Goal: Transaction & Acquisition: Book appointment/travel/reservation

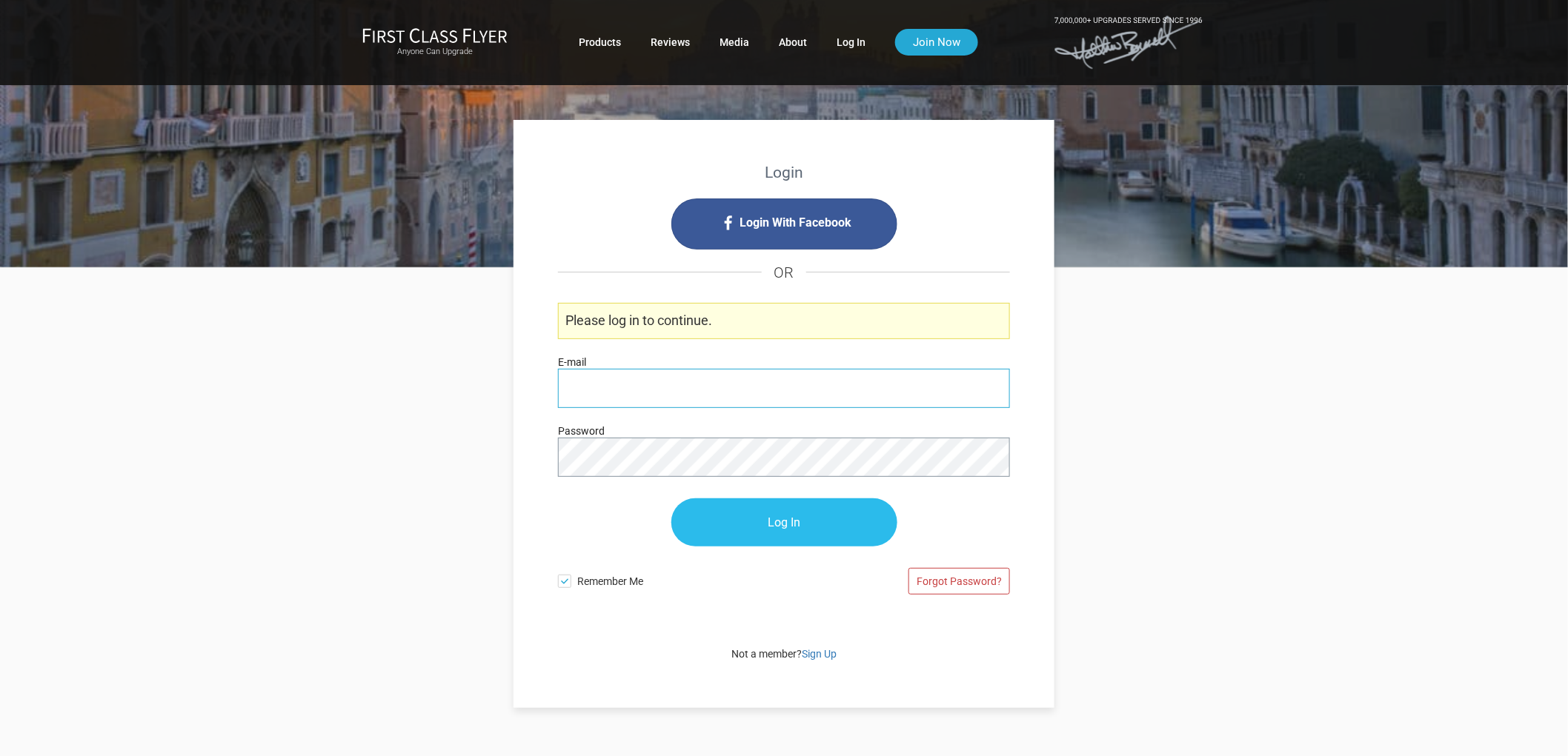
type input "[PERSON_NAME][EMAIL_ADDRESS][DOMAIN_NAME]"
click at [767, 514] on input "Log In" at bounding box center [784, 523] width 226 height 48
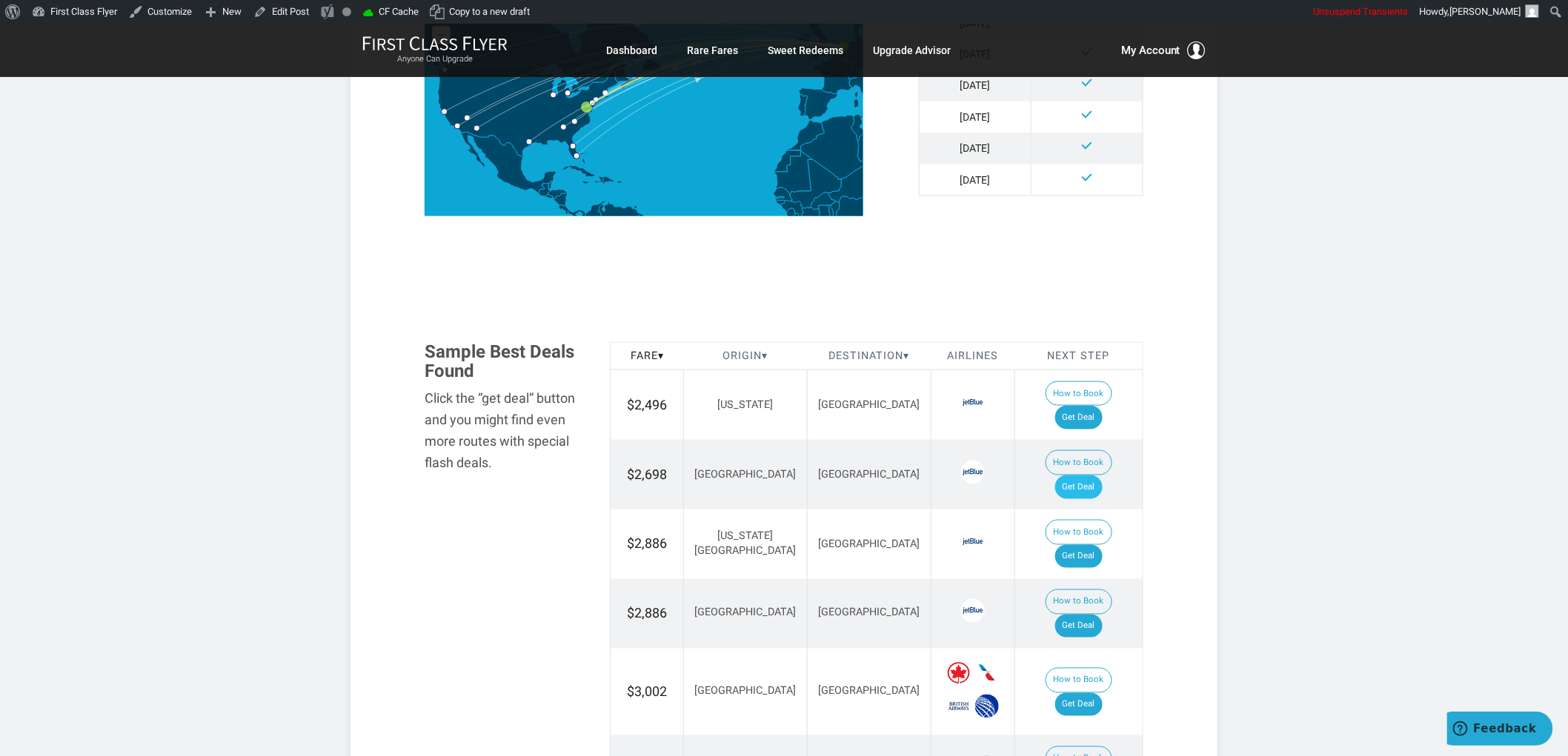
scroll to position [741, 0]
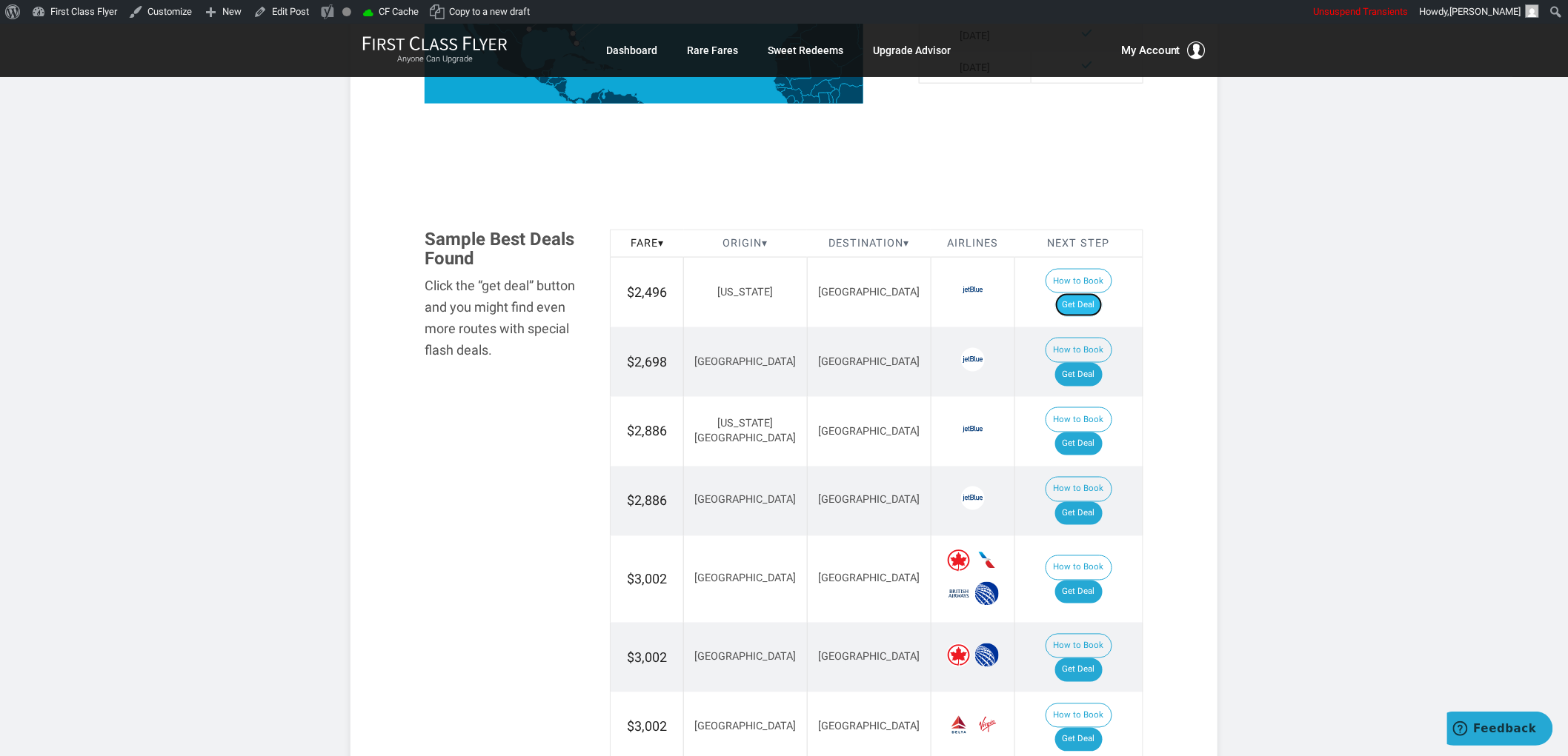
click at [1085, 293] on link "Get Deal" at bounding box center [1079, 305] width 47 height 24
click at [1069, 363] on link "Get Deal" at bounding box center [1079, 375] width 47 height 24
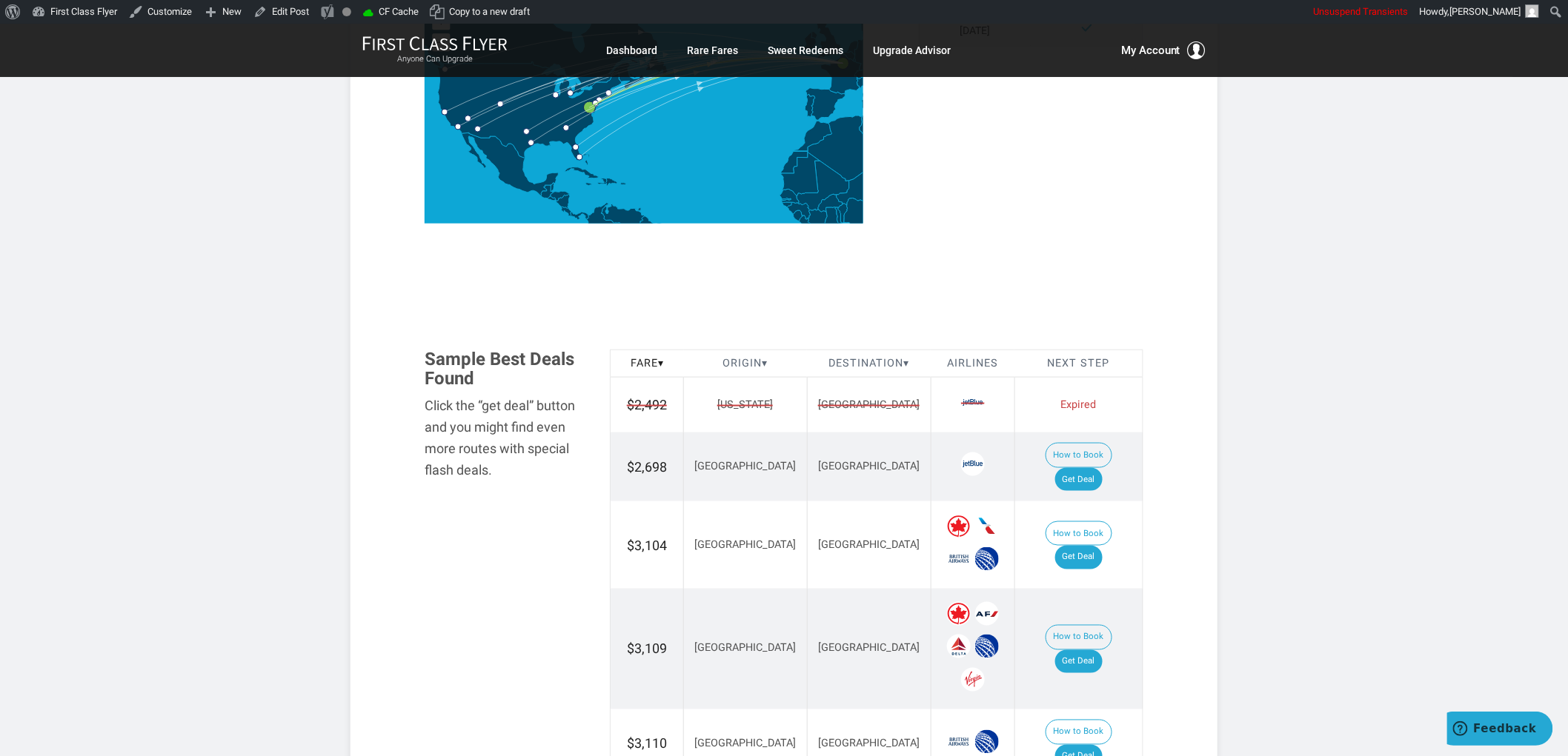
scroll to position [823, 0]
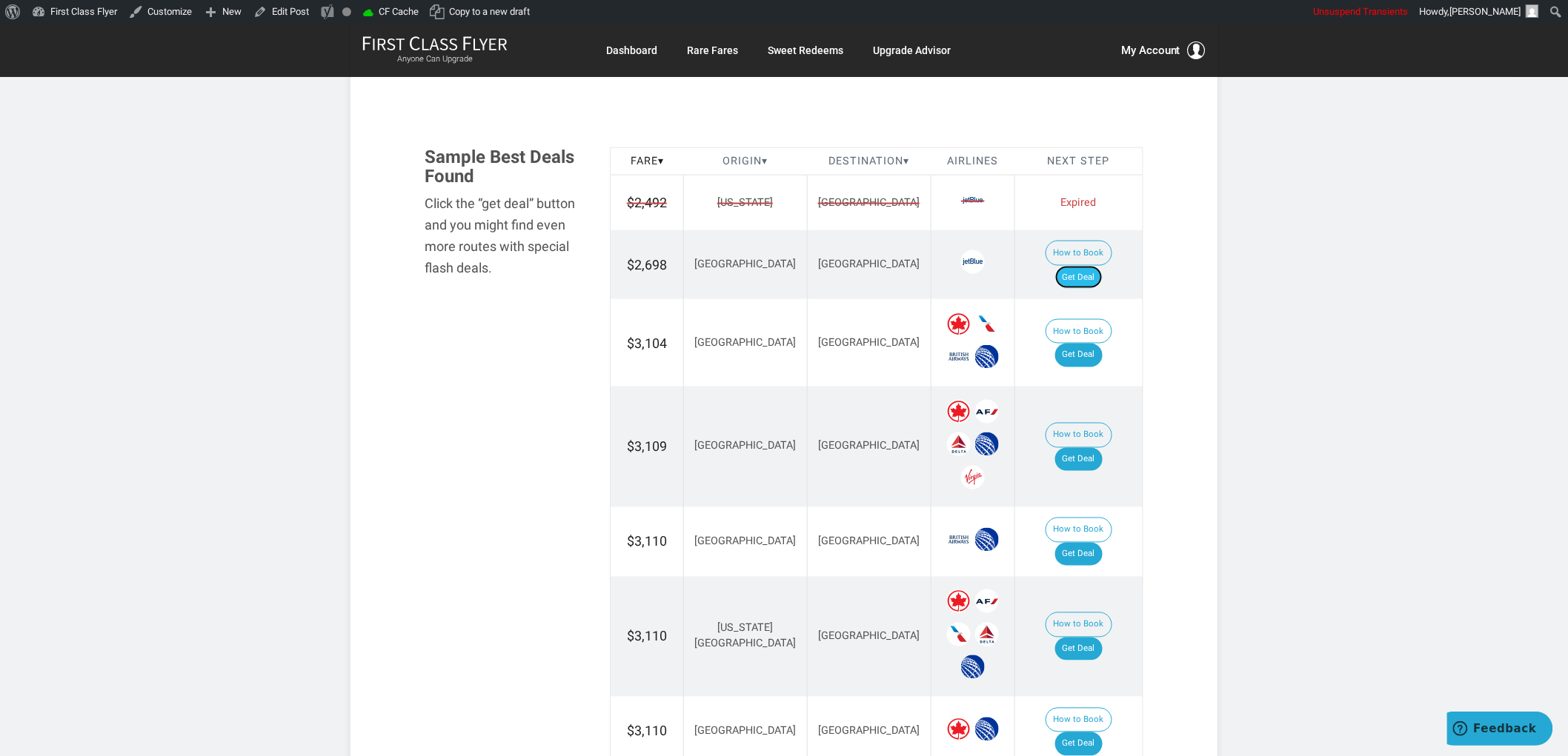
drag, startPoint x: 1083, startPoint y: 256, endPoint x: 1085, endPoint y: 247, distance: 9.2
click at [1084, 266] on link "Get Deal" at bounding box center [1079, 278] width 47 height 24
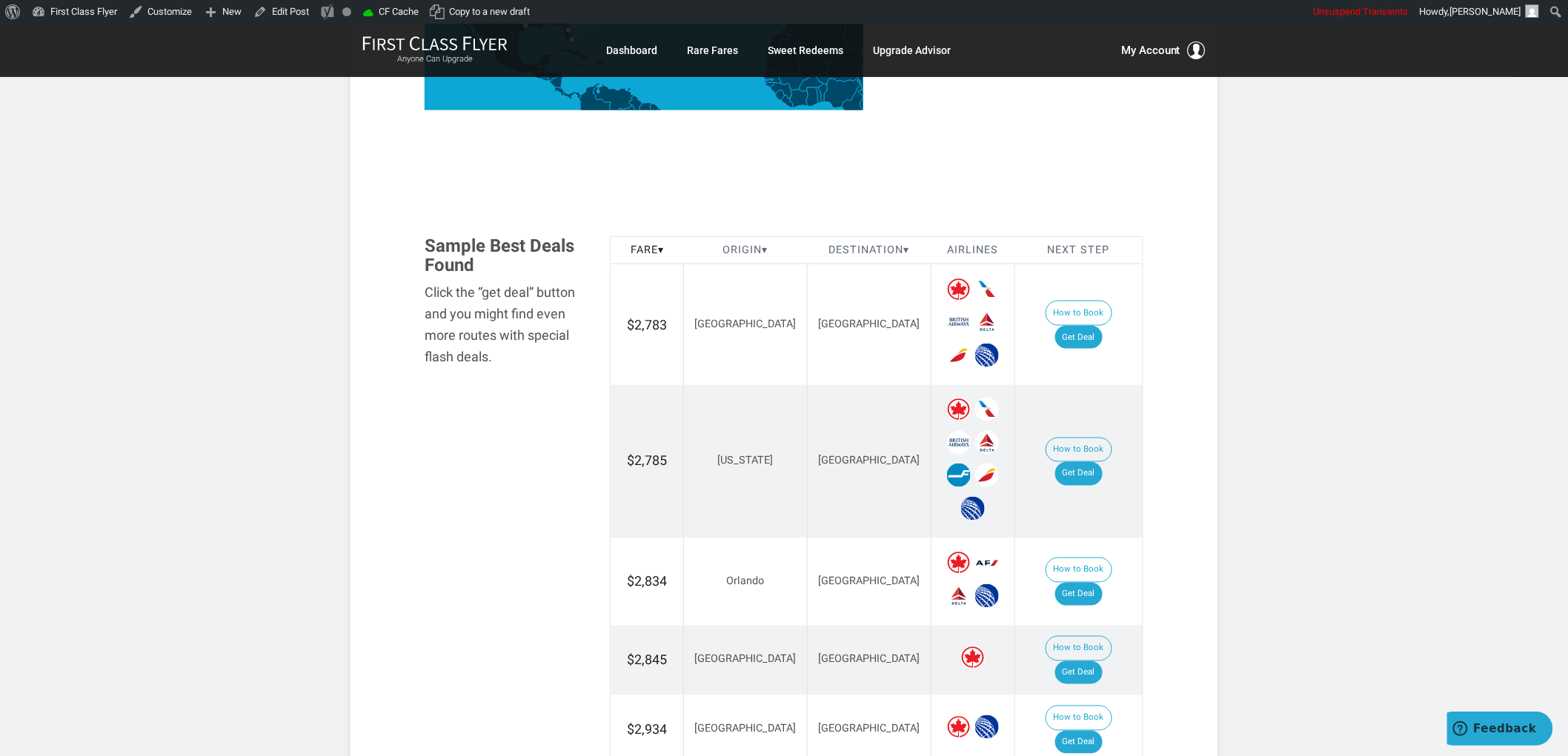
scroll to position [741, 0]
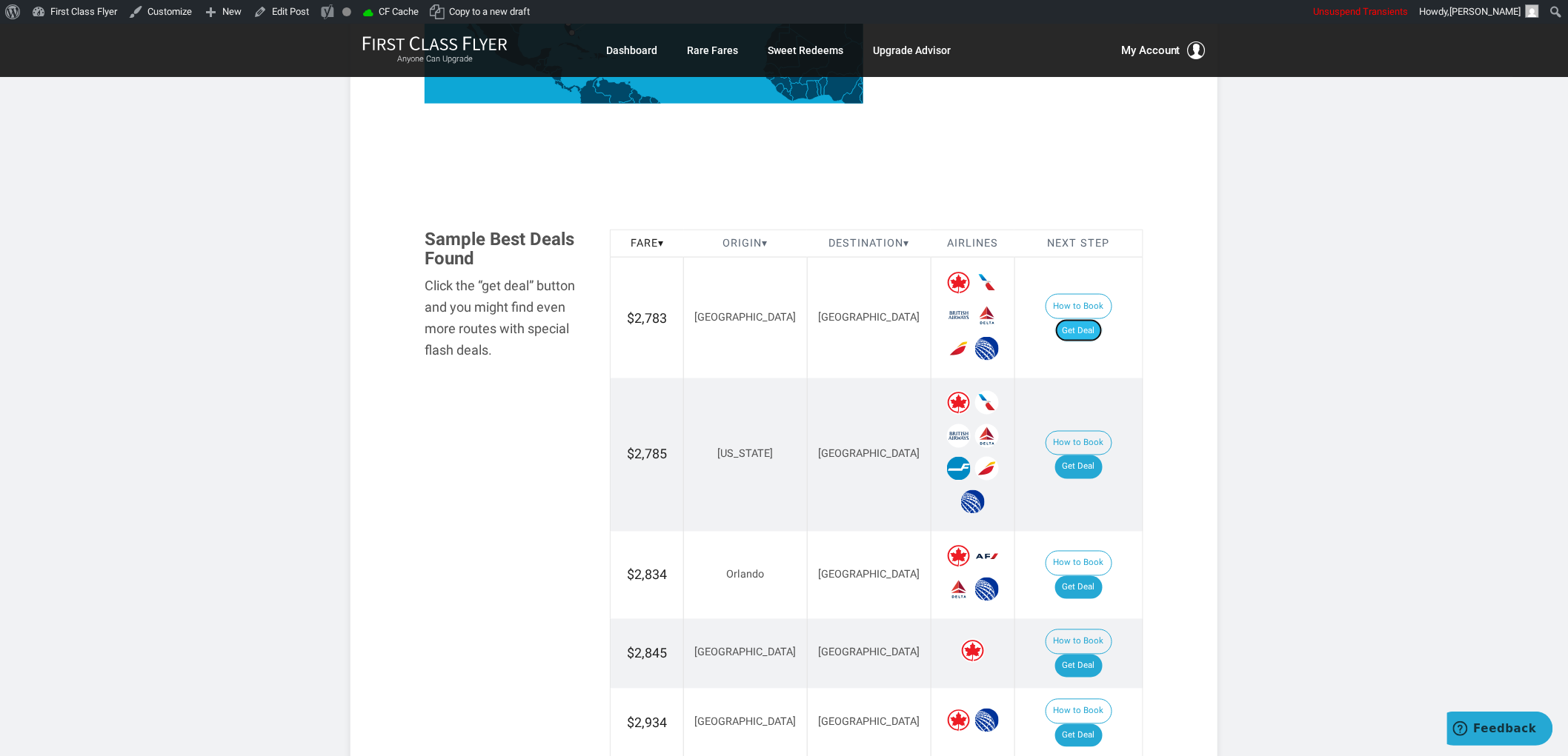
click at [1102, 319] on link "Get Deal" at bounding box center [1079, 331] width 47 height 24
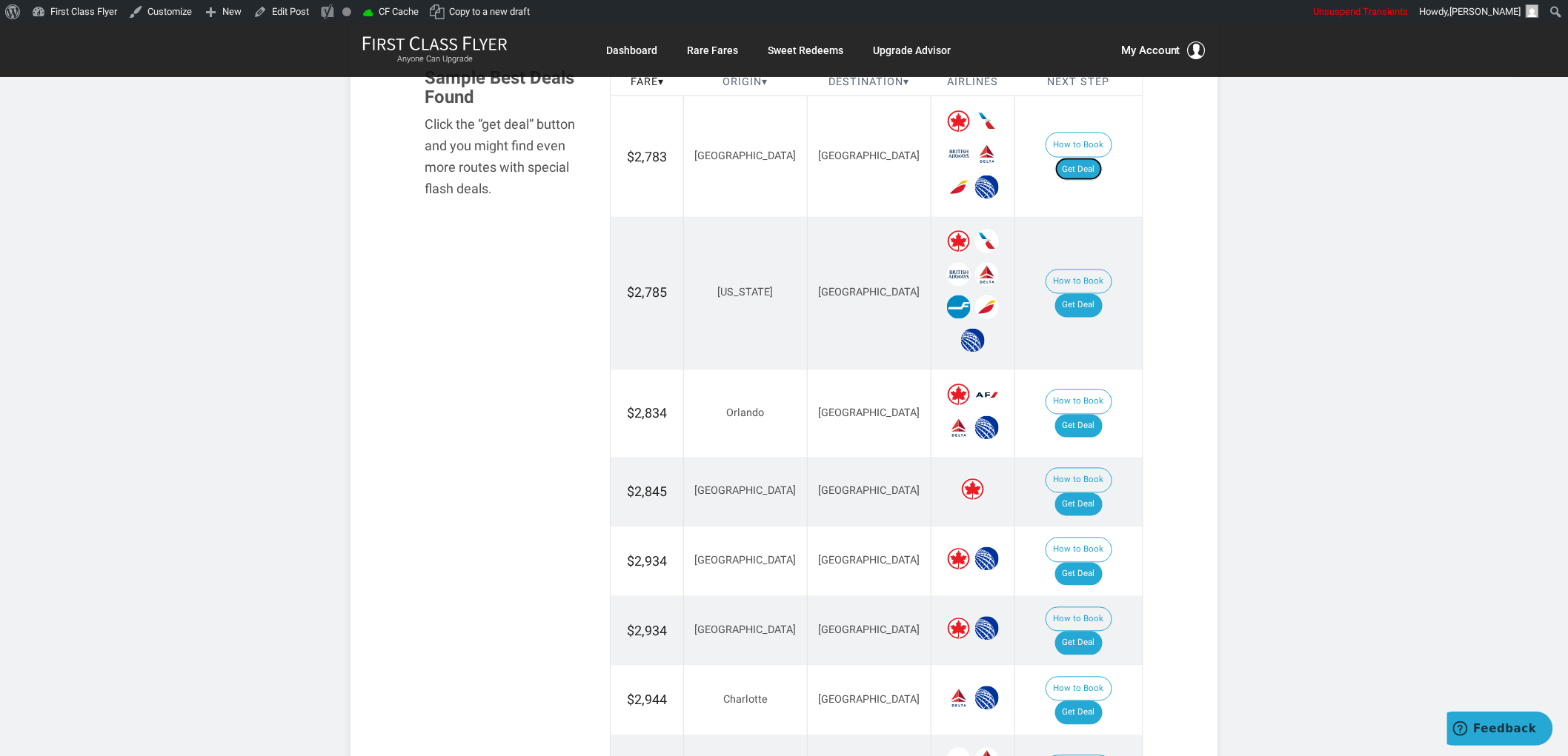
scroll to position [823, 0]
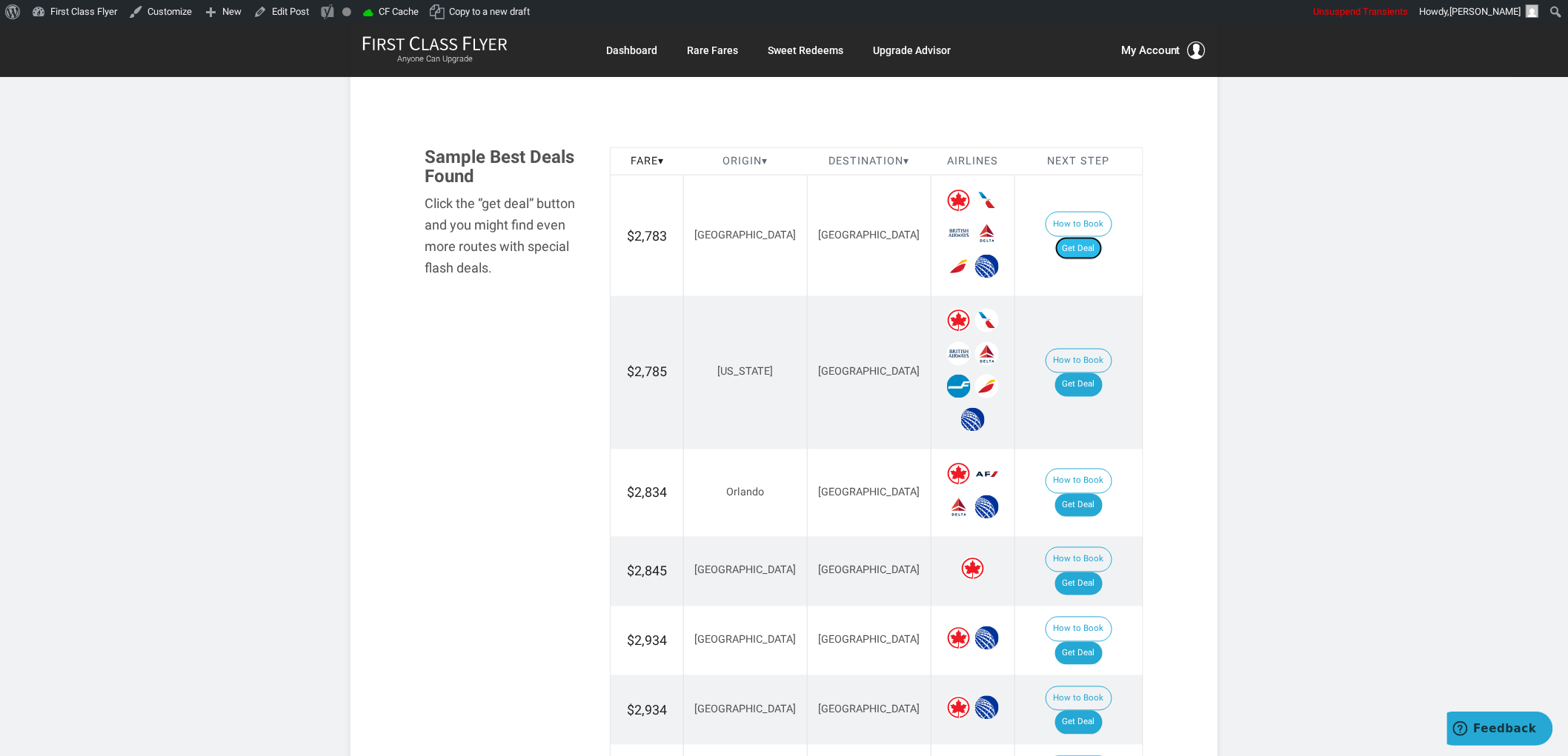
click at [1102, 237] on link "Get Deal" at bounding box center [1079, 249] width 47 height 24
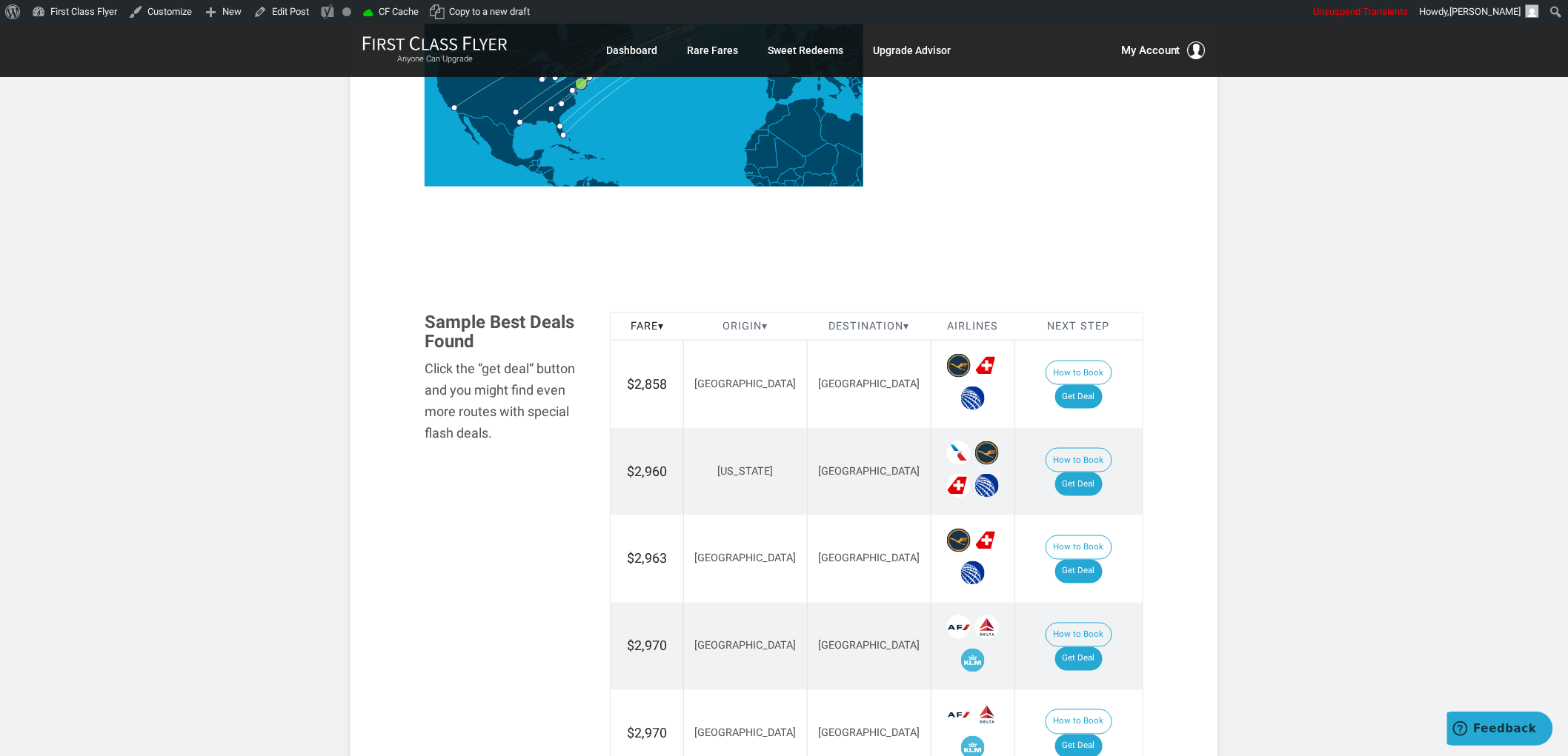
scroll to position [741, 0]
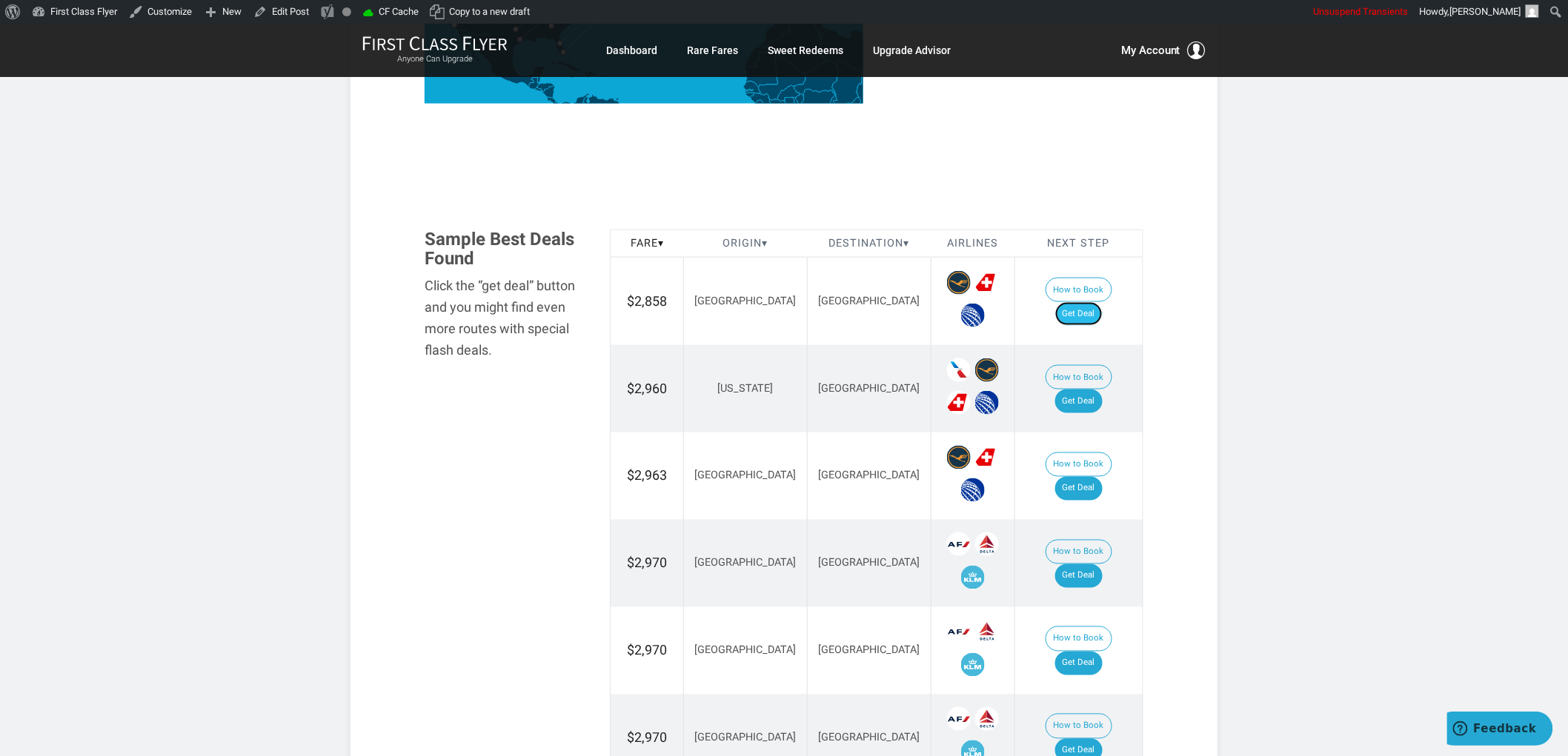
click at [1085, 304] on link "Get Deal" at bounding box center [1079, 314] width 47 height 24
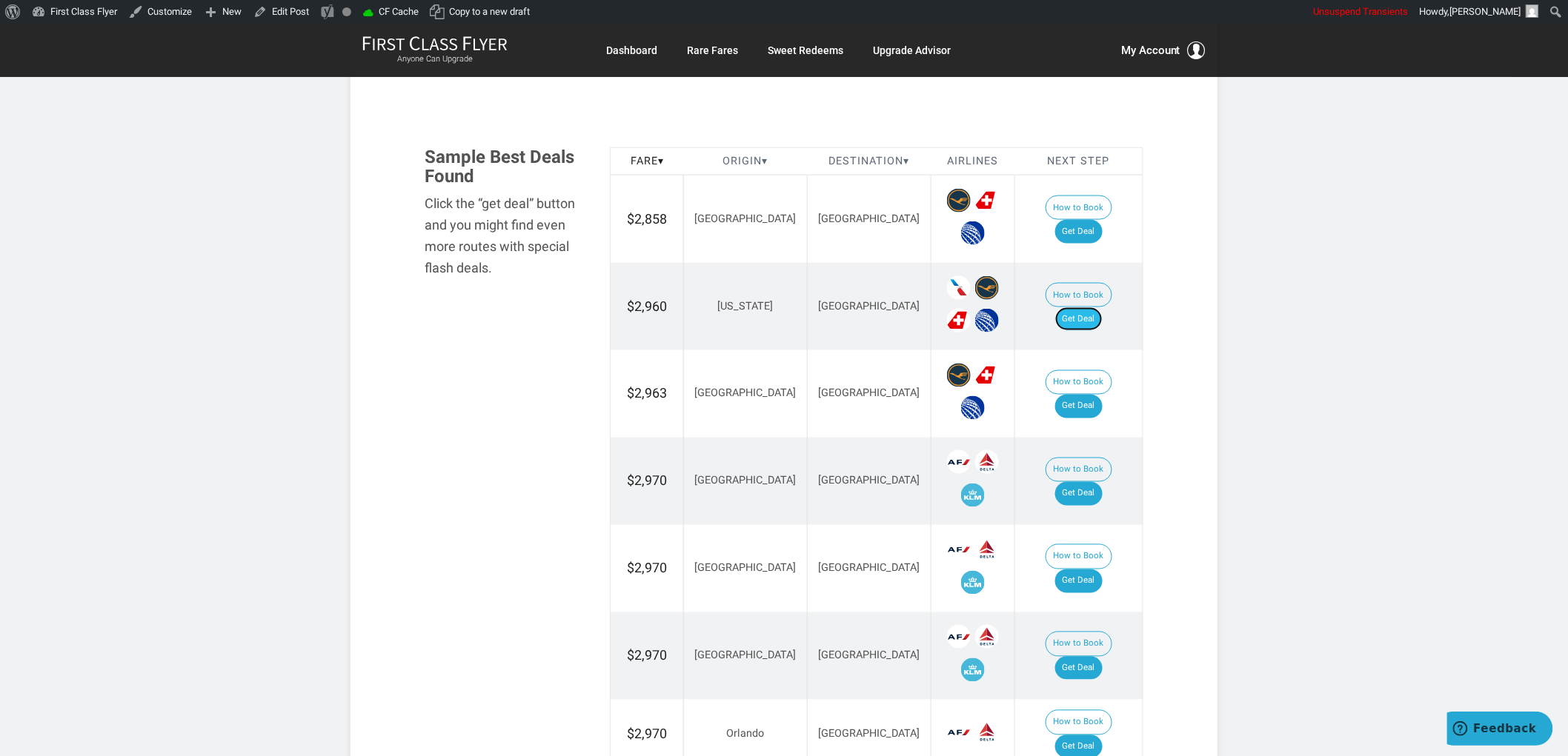
click at [1094, 308] on link "Get Deal" at bounding box center [1079, 319] width 47 height 24
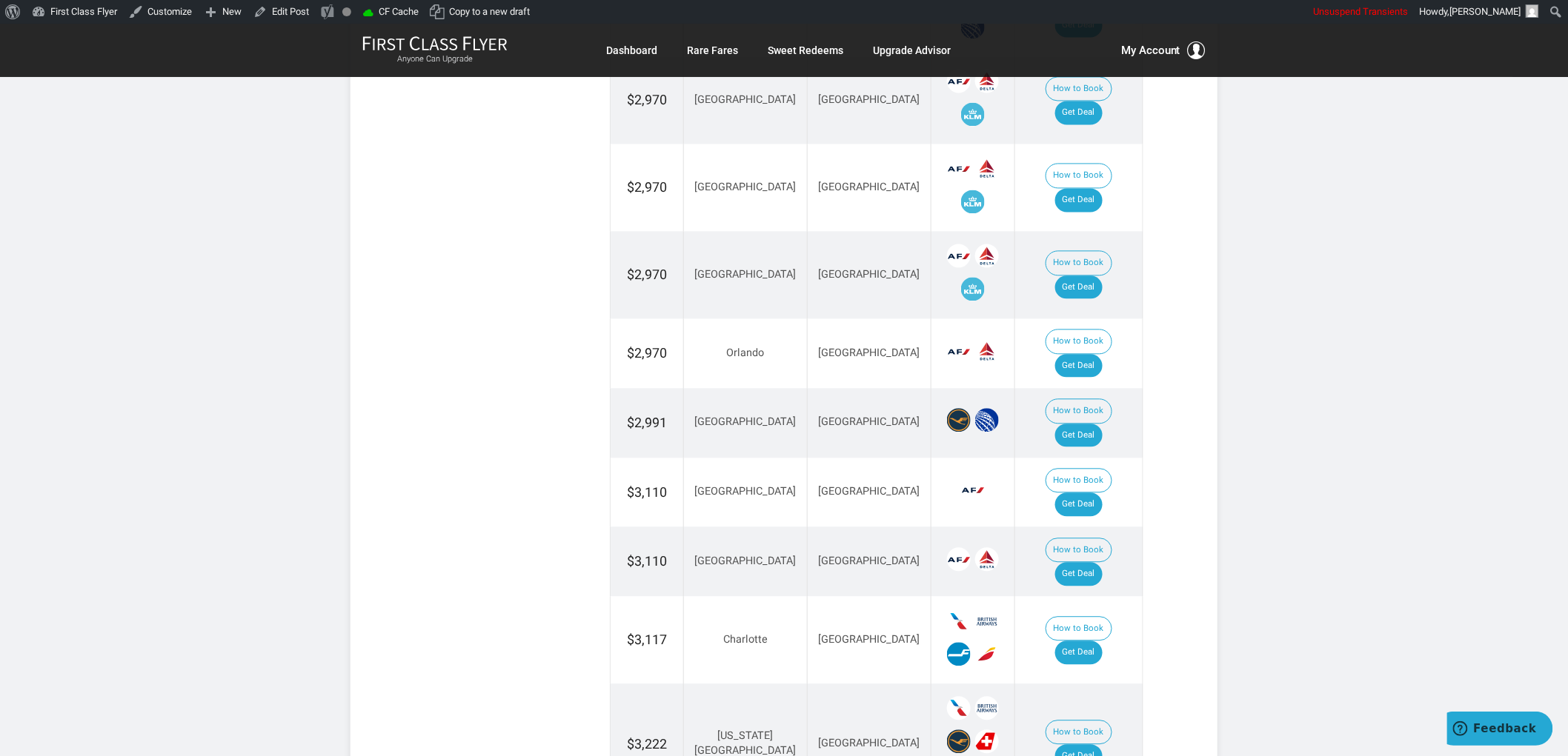
scroll to position [1234, 0]
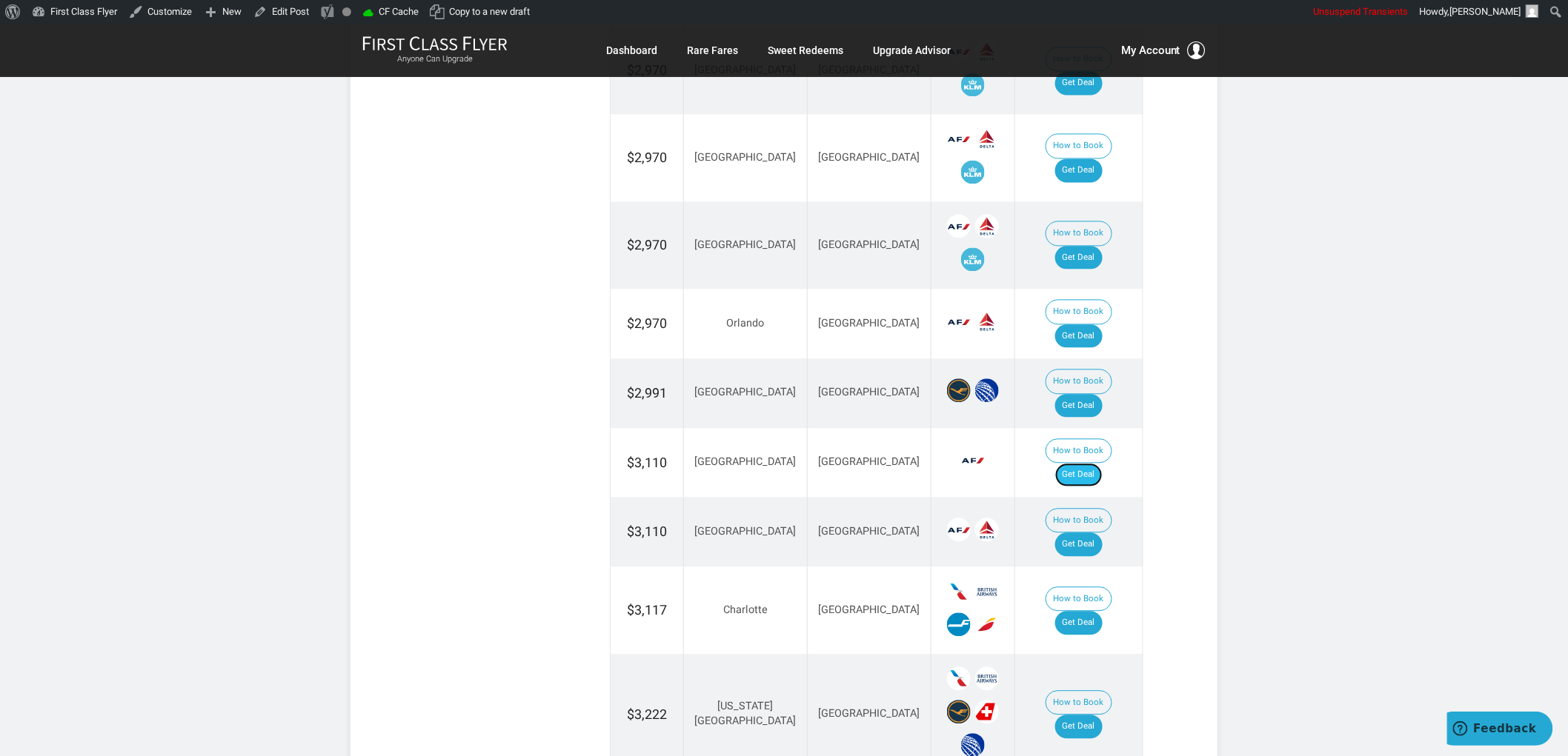
click at [1088, 463] on link "Get Deal" at bounding box center [1079, 475] width 47 height 24
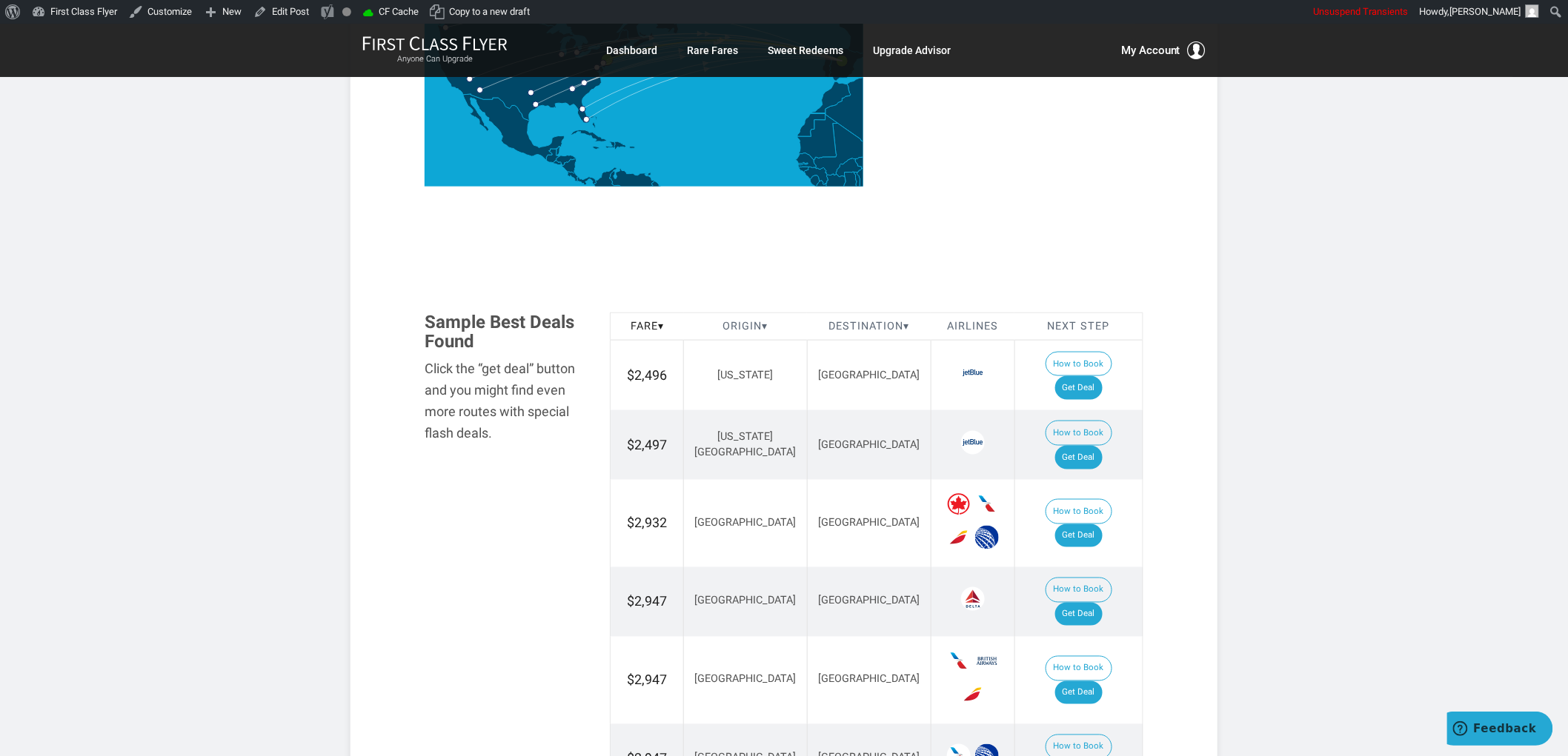
scroll to position [823, 0]
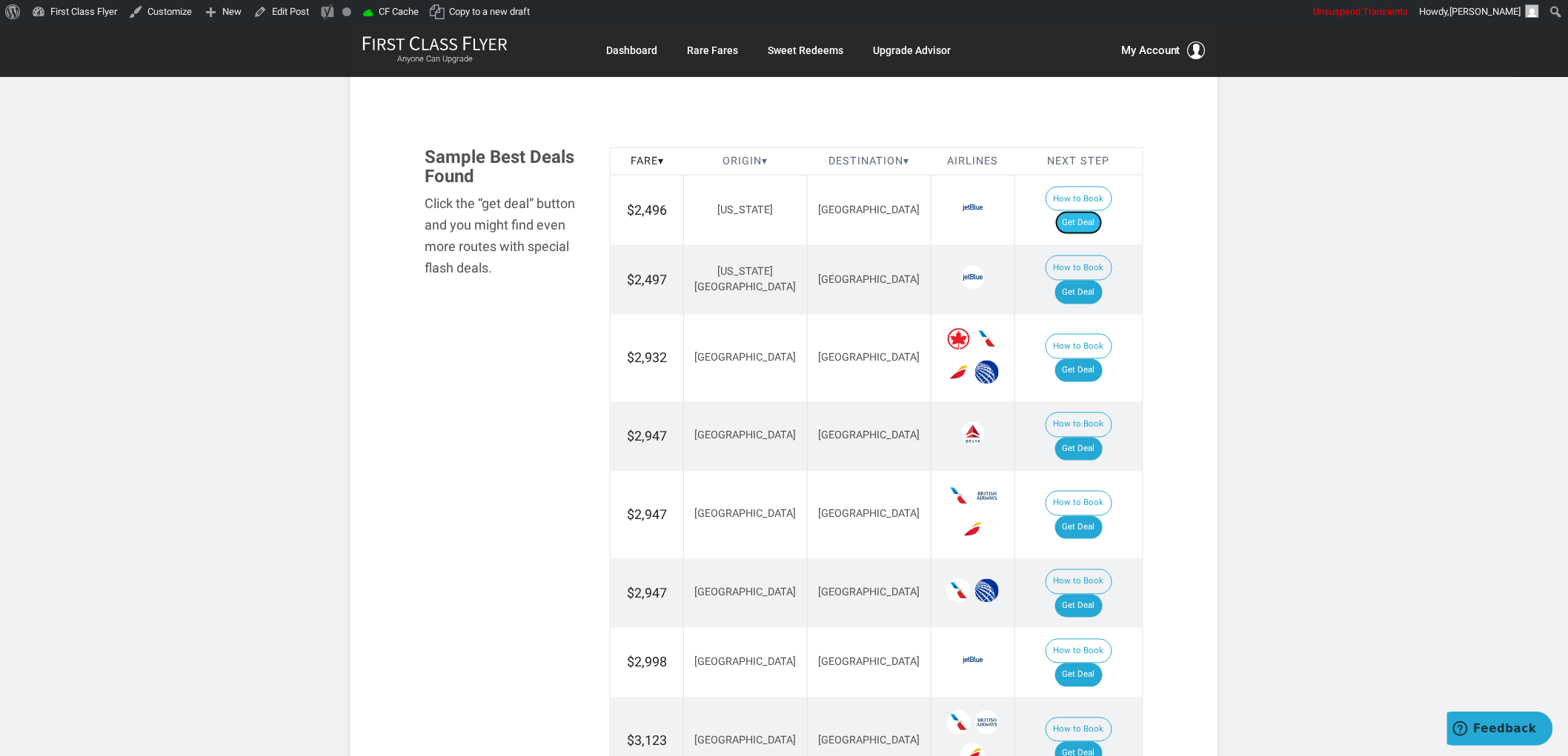
click at [1090, 211] on link "Get Deal" at bounding box center [1079, 223] width 47 height 24
drag, startPoint x: 1078, startPoint y: 248, endPoint x: 1092, endPoint y: 255, distance: 15.7
click at [1078, 280] on link "Get Deal" at bounding box center [1079, 292] width 47 height 24
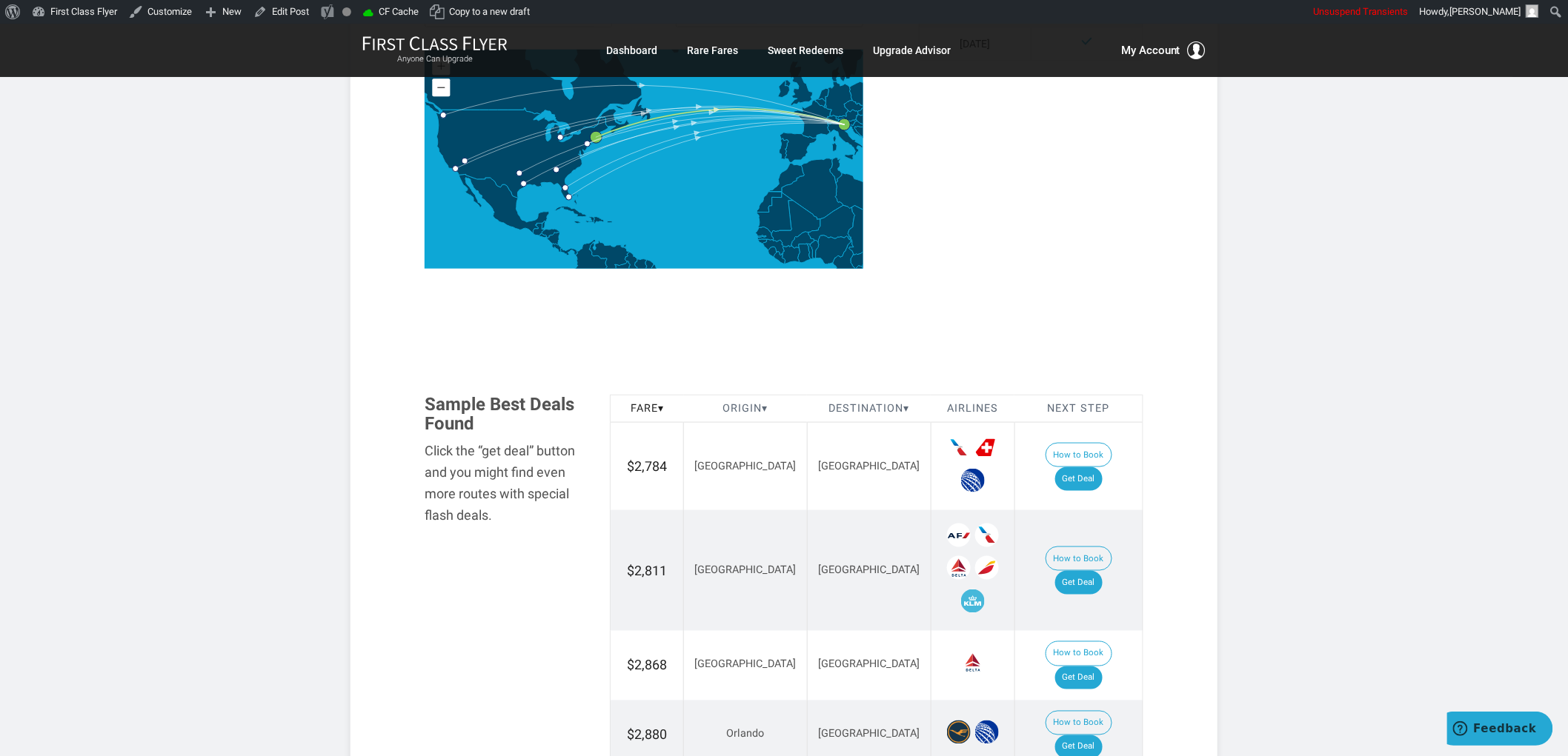
scroll to position [823, 0]
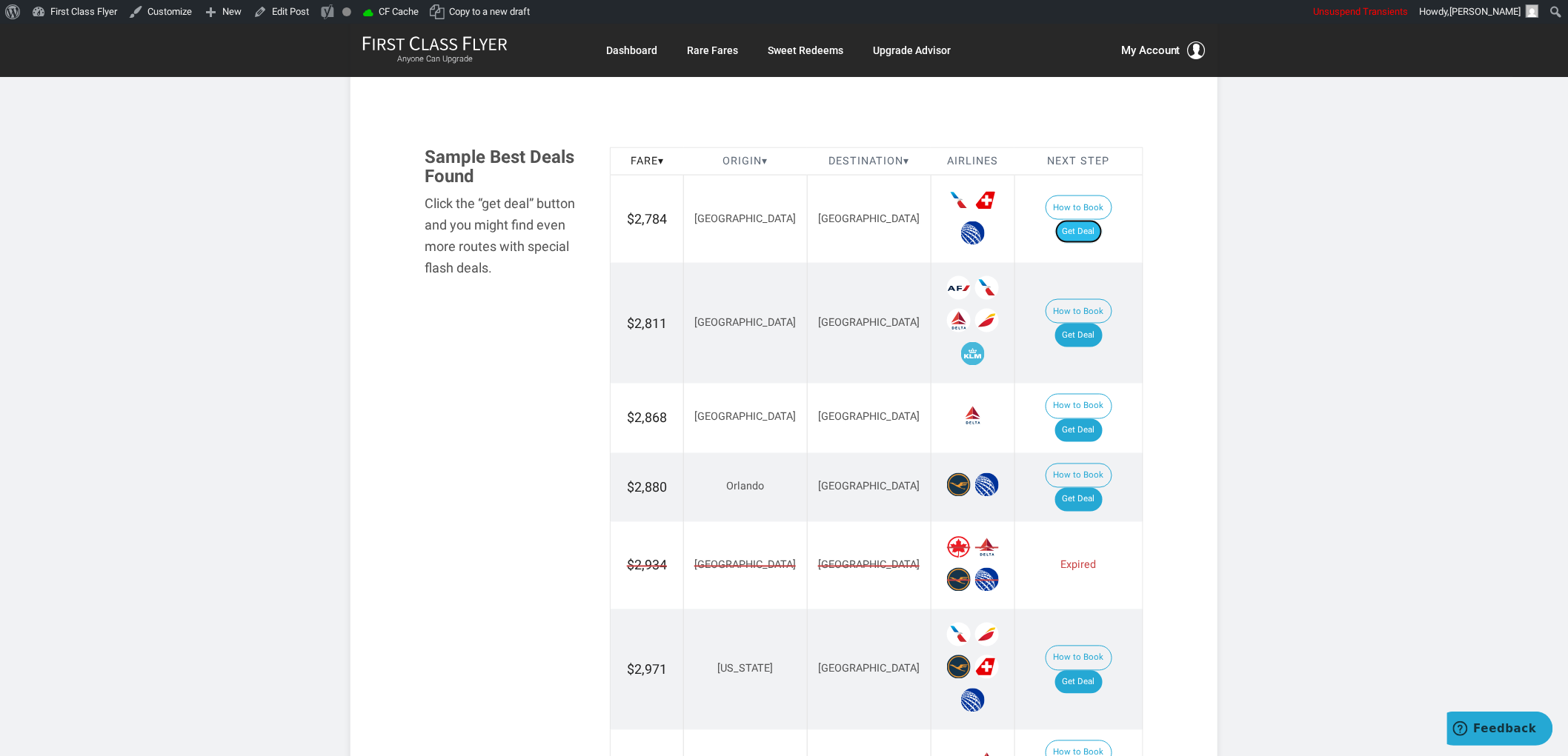
click at [1090, 220] on link "Get Deal" at bounding box center [1079, 231] width 47 height 24
click at [1076, 324] on link "Get Deal" at bounding box center [1079, 336] width 47 height 24
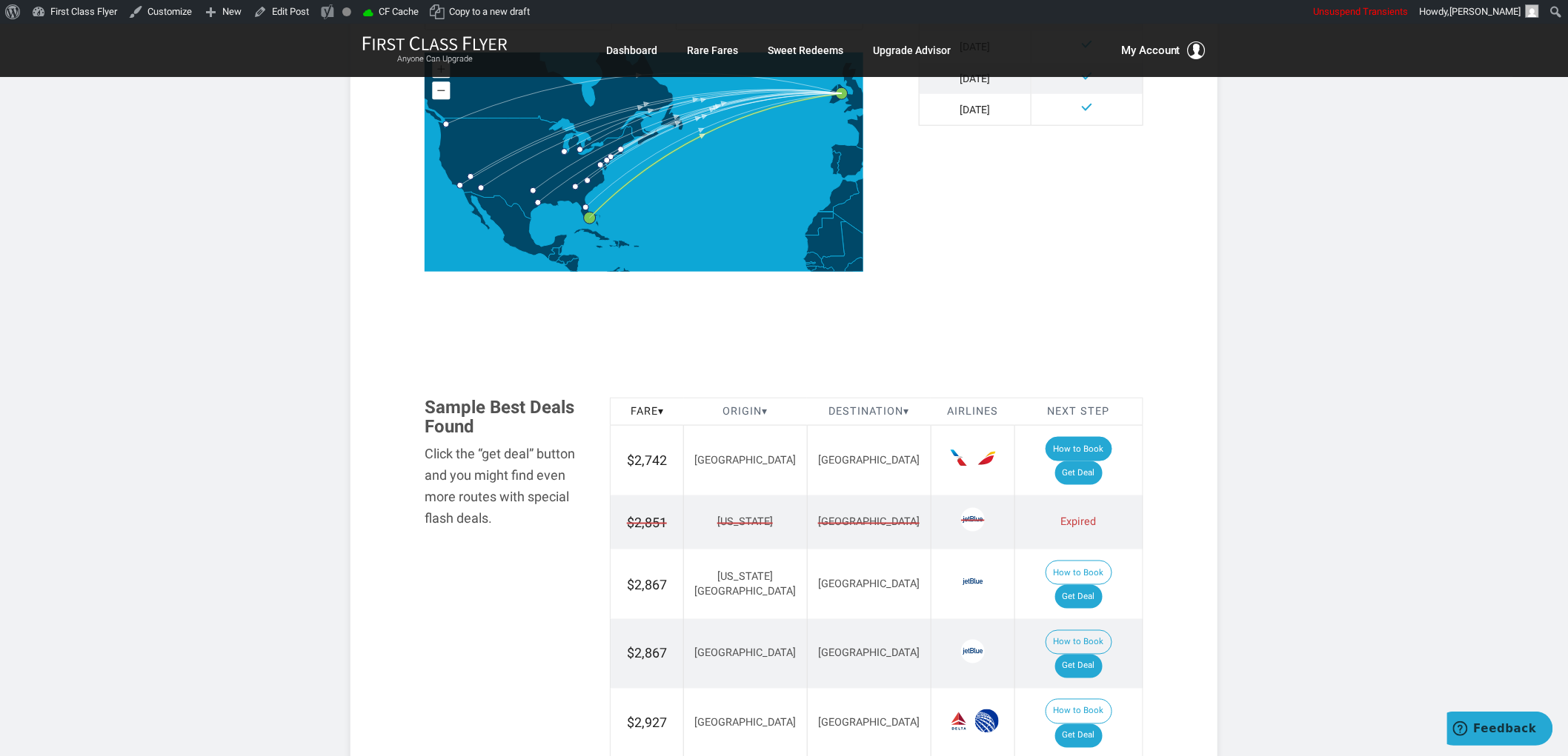
scroll to position [741, 0]
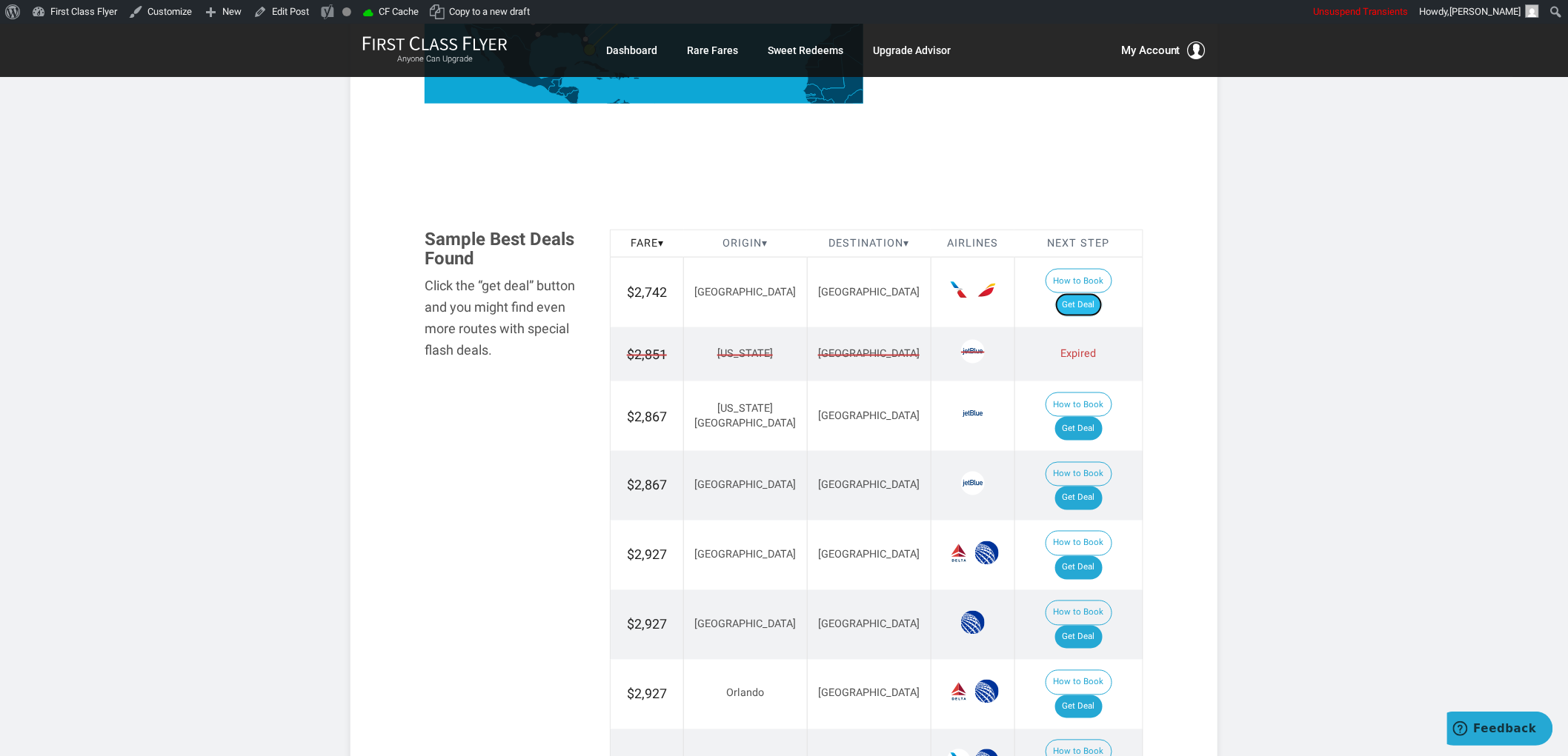
drag, startPoint x: 1093, startPoint y: 284, endPoint x: 1101, endPoint y: 283, distance: 8.1
click at [1094, 293] on link "Get Deal" at bounding box center [1079, 305] width 47 height 24
click at [1093, 417] on link "Get Deal" at bounding box center [1079, 428] width 47 height 24
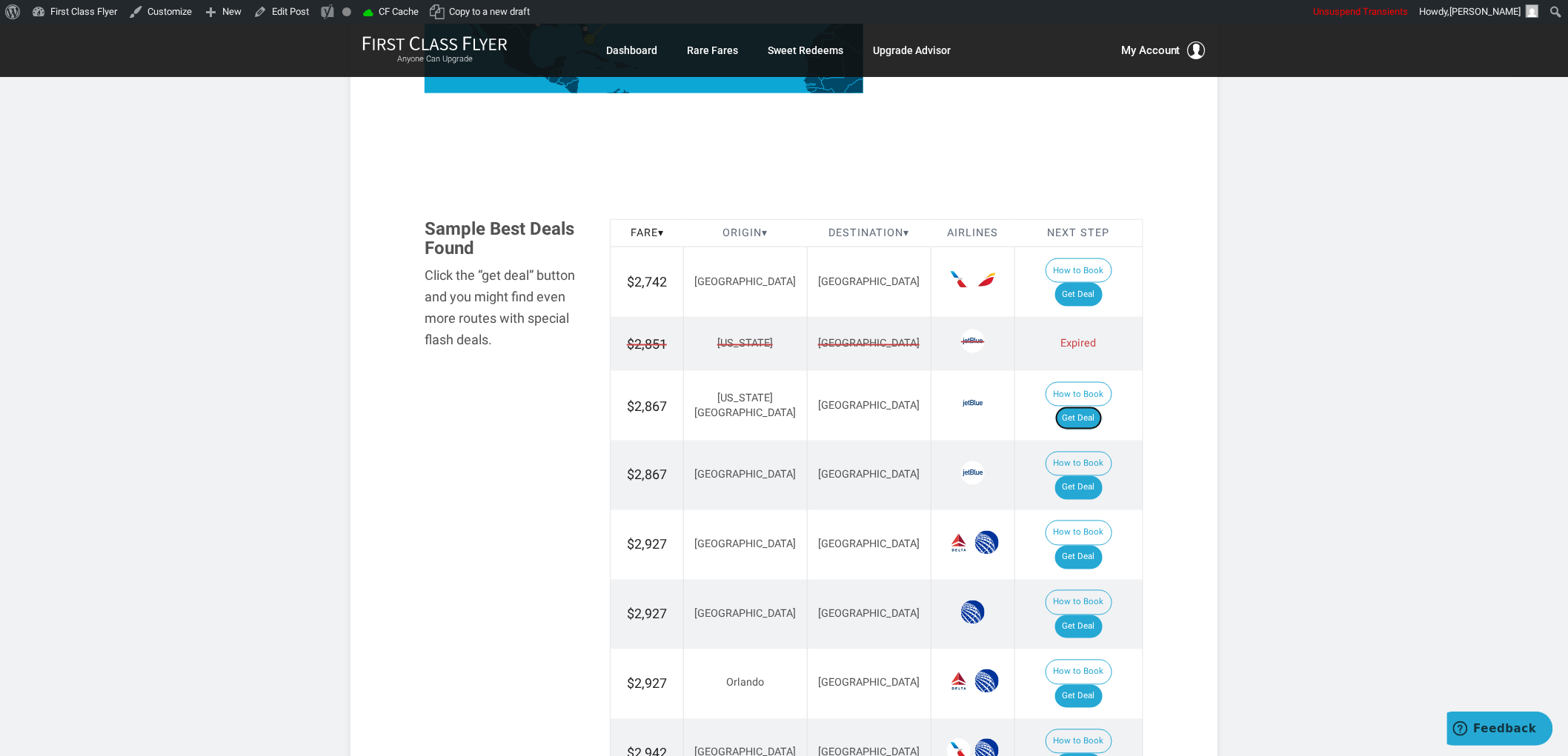
scroll to position [823, 0]
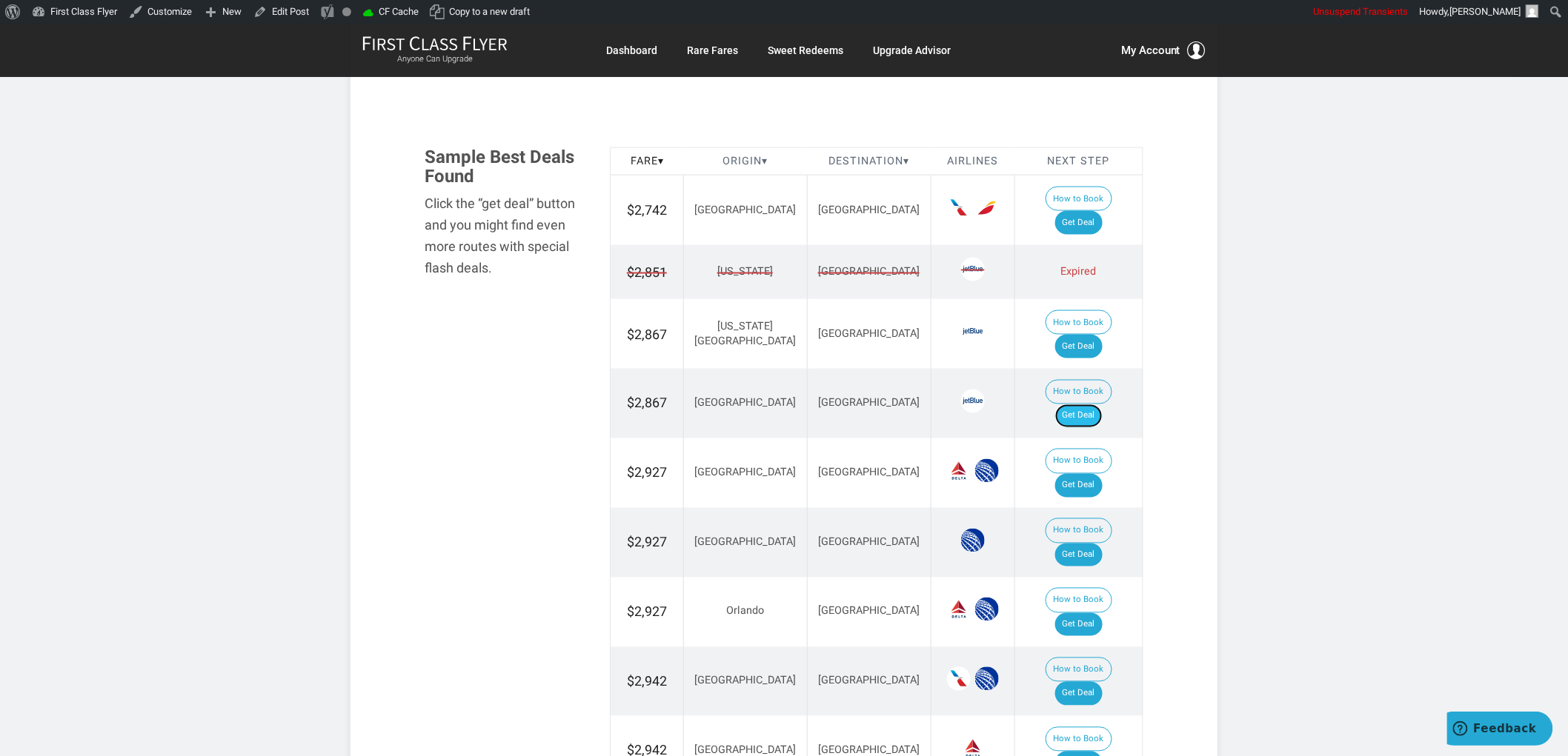
click at [1093, 405] on link "Get Deal" at bounding box center [1079, 417] width 47 height 24
click at [1098, 211] on link "Get Deal" at bounding box center [1079, 223] width 47 height 24
drag, startPoint x: 1090, startPoint y: 179, endPoint x: 1095, endPoint y: 201, distance: 22.6
click at [1092, 185] on td "How to Book Get Deal" at bounding box center [1078, 210] width 128 height 70
click at [1095, 211] on link "Get Deal" at bounding box center [1079, 223] width 47 height 24
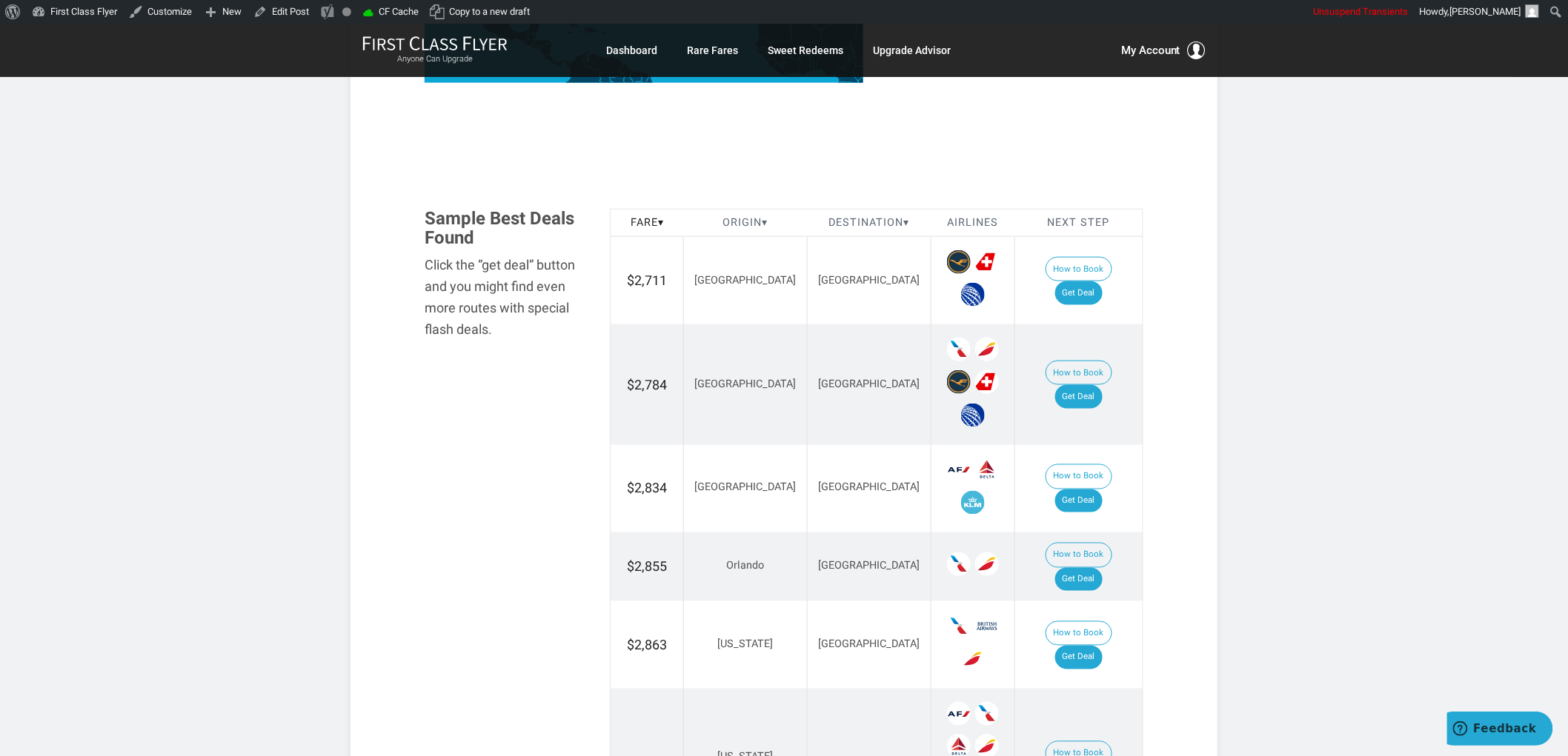
scroll to position [823, 0]
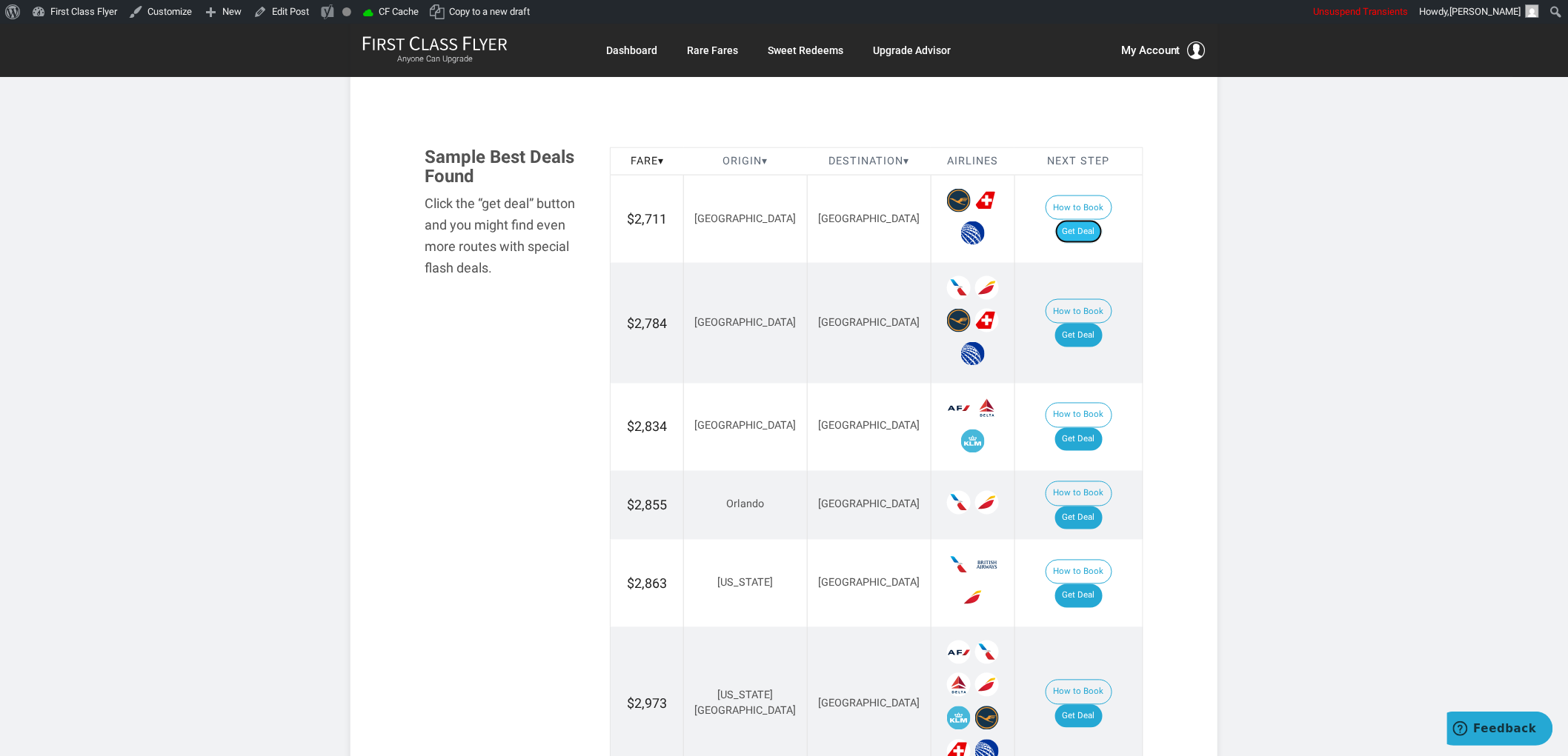
click at [1098, 220] on link "Get Deal" at bounding box center [1079, 231] width 47 height 24
click at [1102, 329] on link "Get Deal" at bounding box center [1079, 336] width 47 height 24
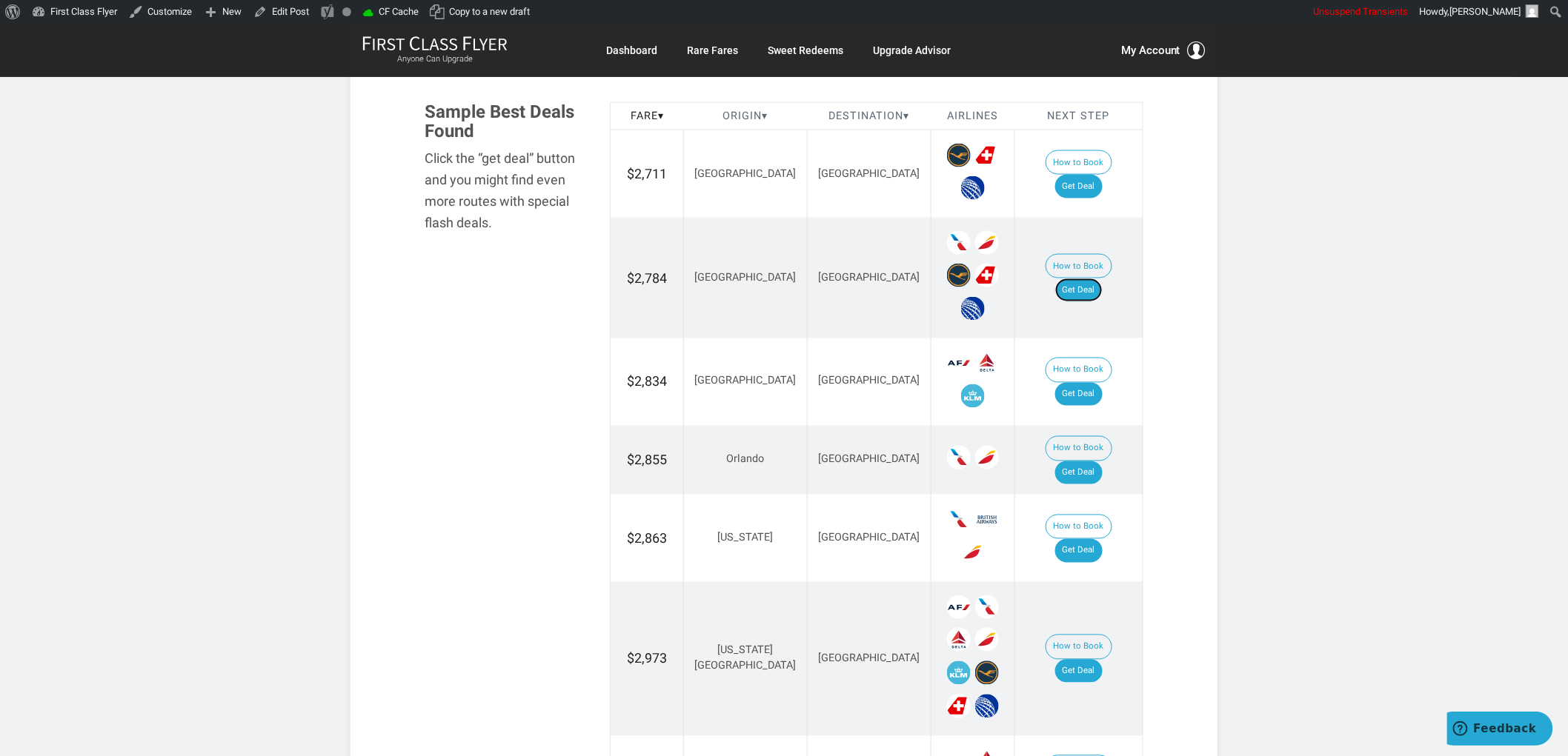
scroll to position [905, 0]
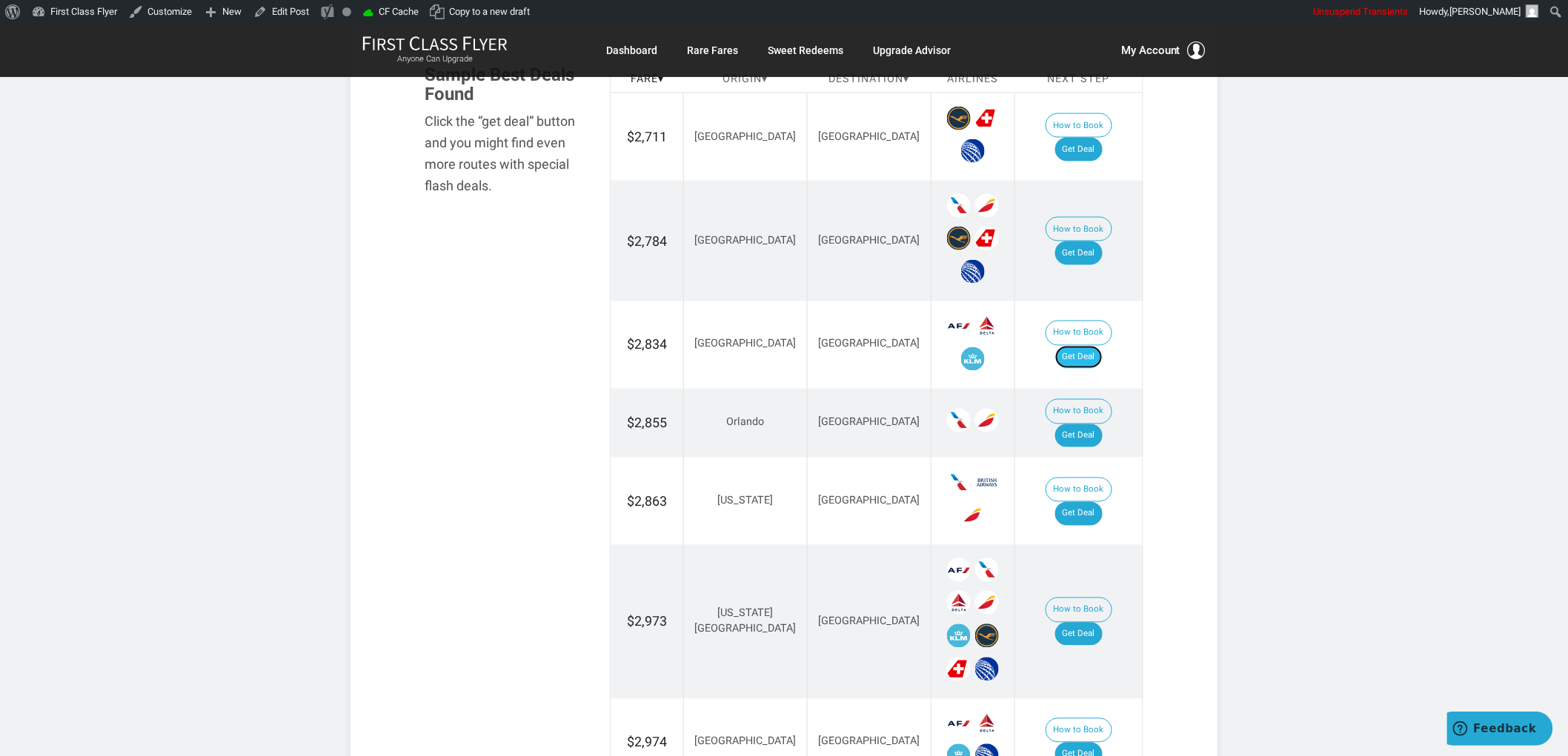
click at [1080, 346] on link "Get Deal" at bounding box center [1079, 358] width 47 height 24
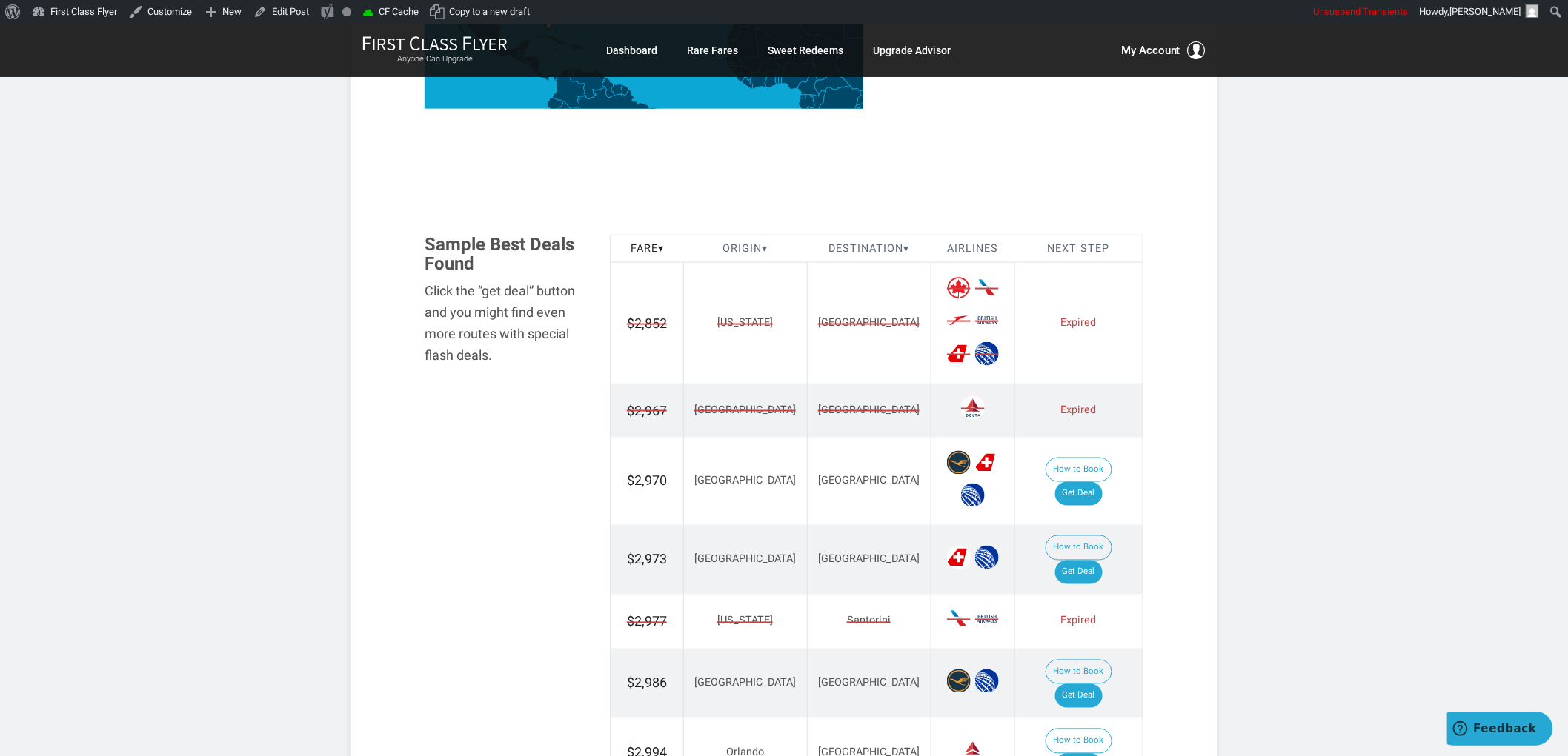
scroll to position [823, 0]
